Goal: Complete application form: Complete application form

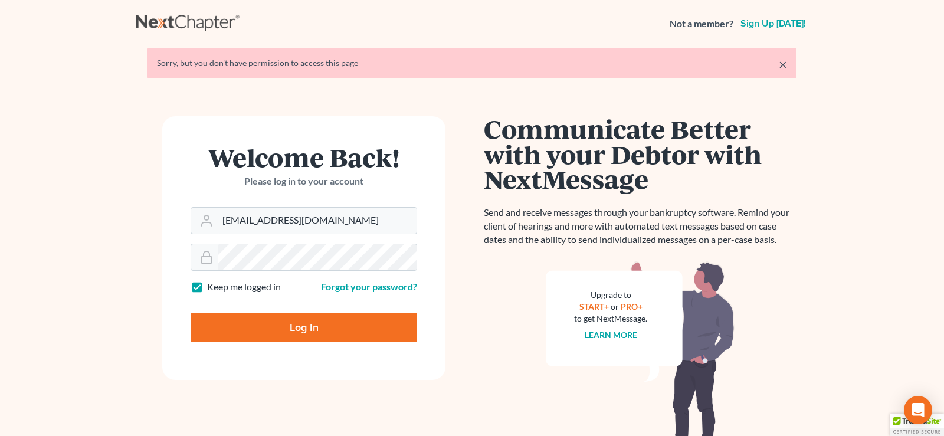
click at [288, 326] on input "Log In" at bounding box center [304, 327] width 227 height 29
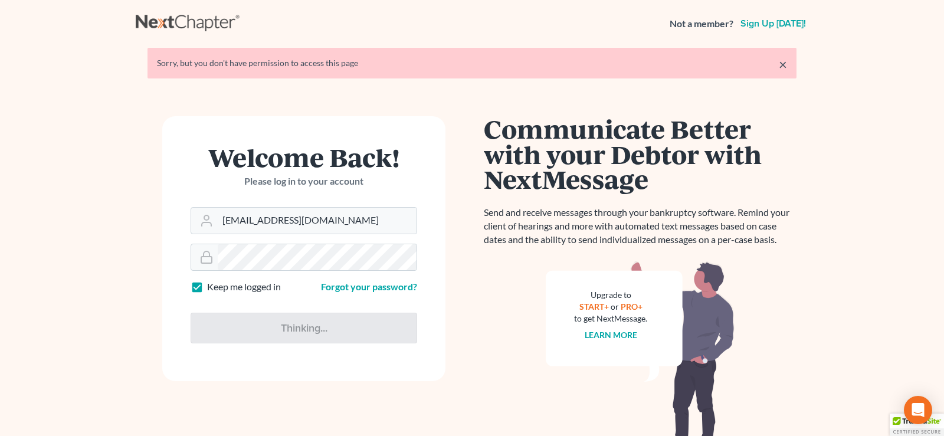
type input "Thinking..."
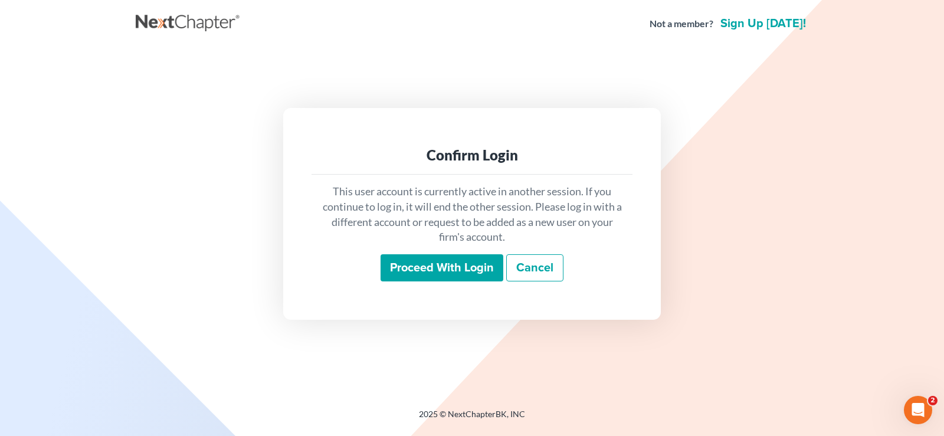
click at [461, 264] on input "Proceed with login" at bounding box center [441, 267] width 123 height 27
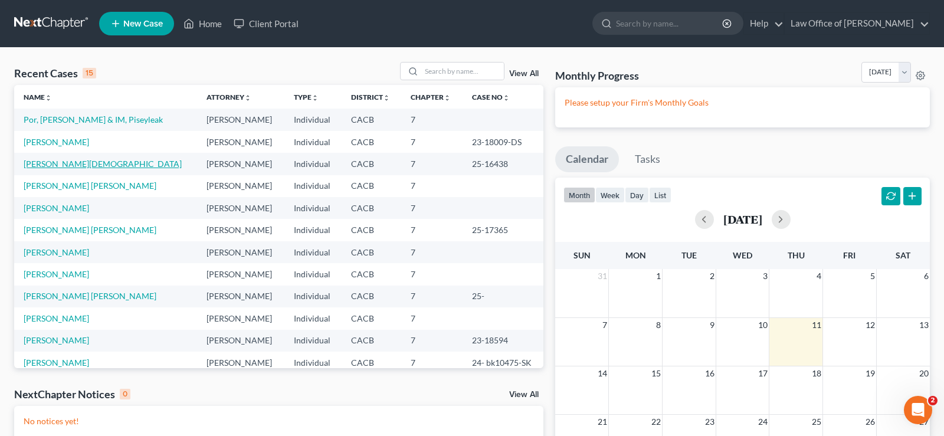
click at [97, 163] on link "Leon -Zamarripa, Jesus" at bounding box center [103, 164] width 158 height 10
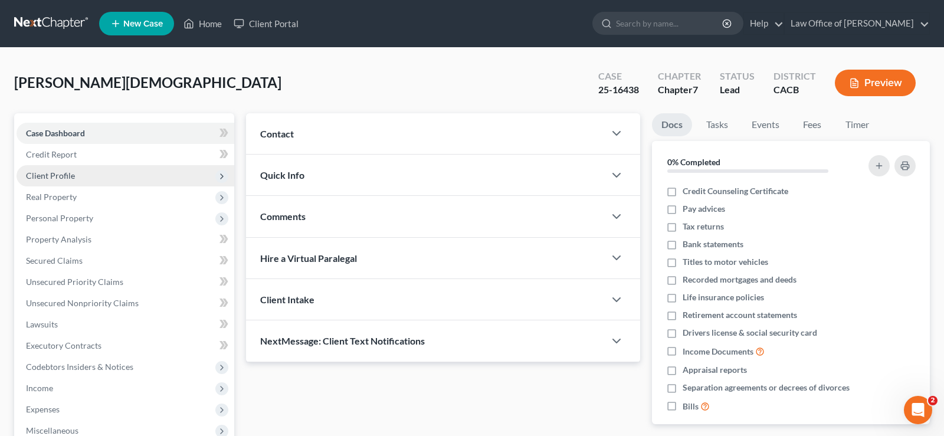
click at [114, 170] on span "Client Profile" at bounding box center [126, 175] width 218 height 21
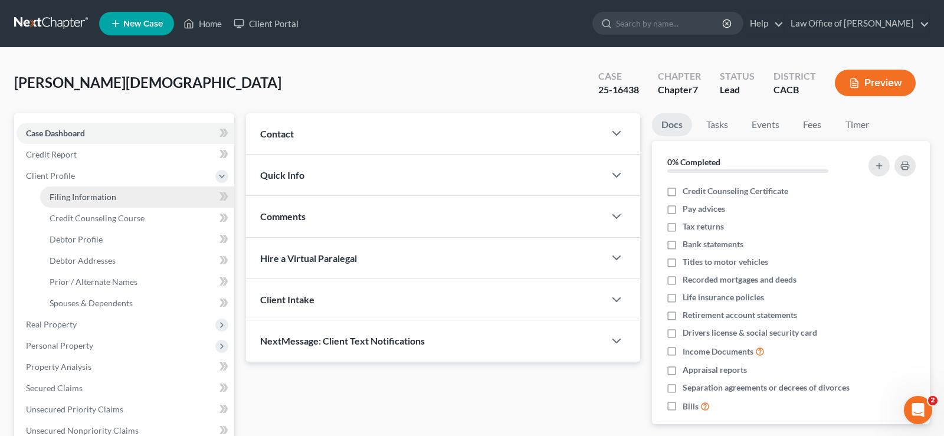
click at [111, 195] on span "Filing Information" at bounding box center [83, 197] width 67 height 10
select select "1"
select select "0"
select select "4"
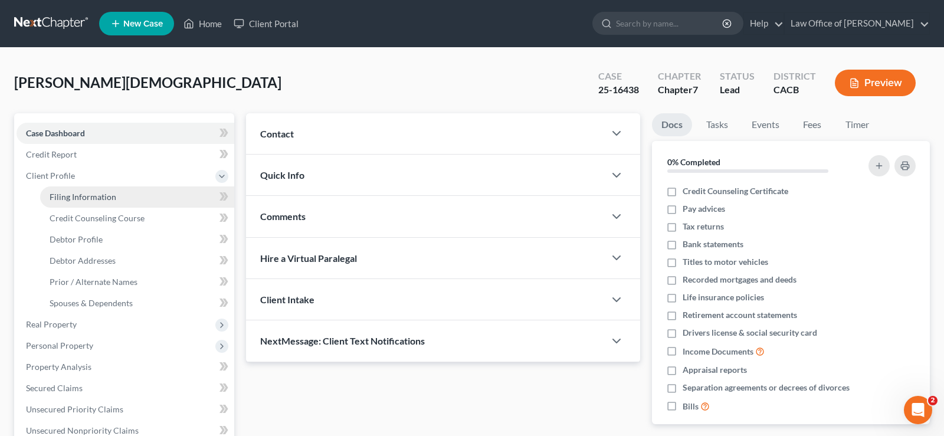
select select "0"
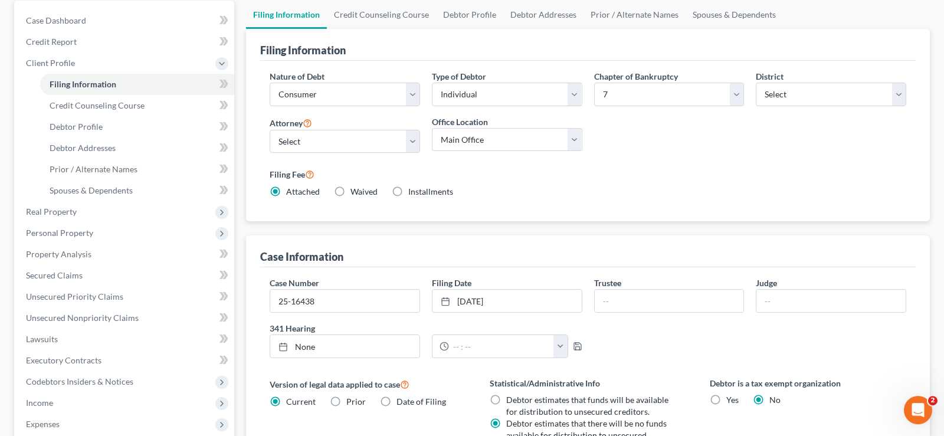
scroll to position [241, 0]
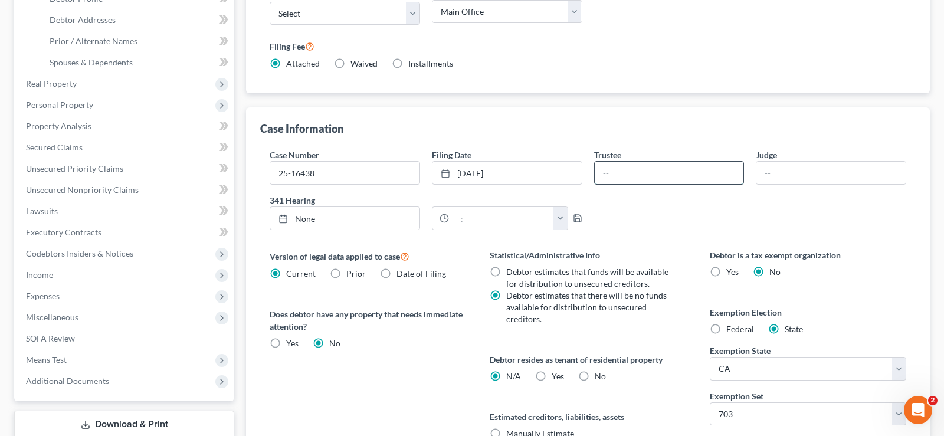
click at [624, 176] on input "text" at bounding box center [669, 173] width 149 height 22
click at [348, 170] on input "25-16438" at bounding box center [344, 173] width 149 height 22
click at [337, 173] on input "25-16438" at bounding box center [344, 173] width 149 height 22
click at [317, 172] on input "25-16438 SY" at bounding box center [344, 173] width 149 height 22
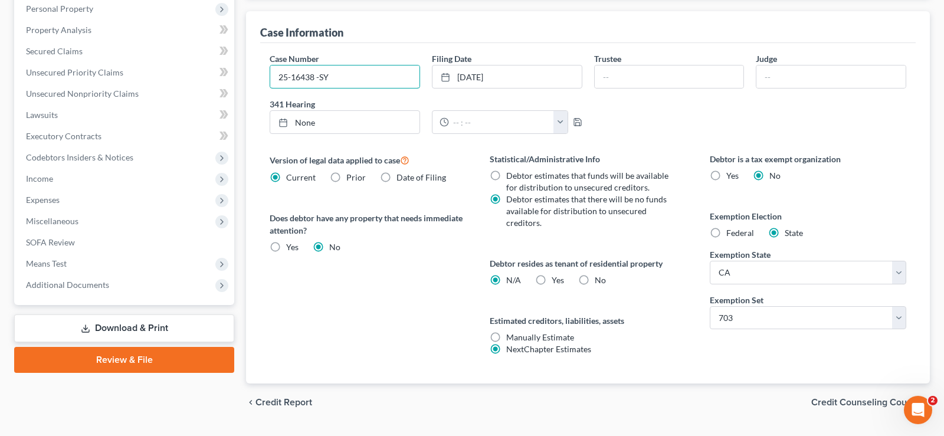
scroll to position [366, 0]
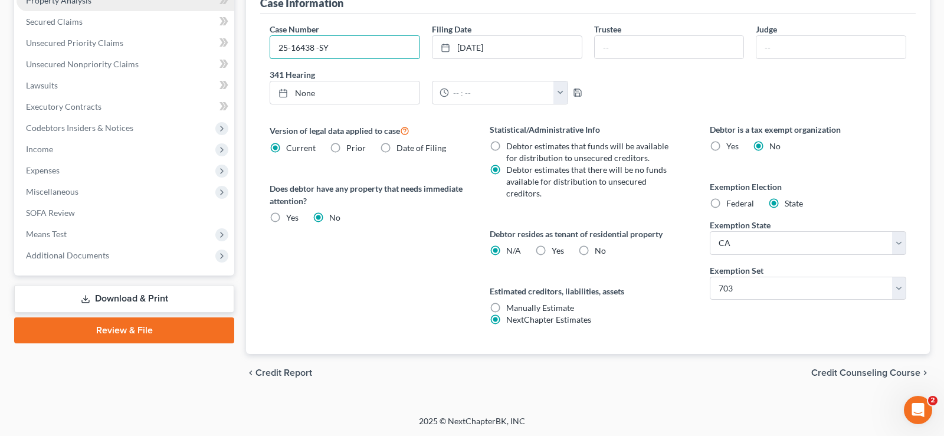
type input "25-16438 -SY"
